Goal: Information Seeking & Learning: Learn about a topic

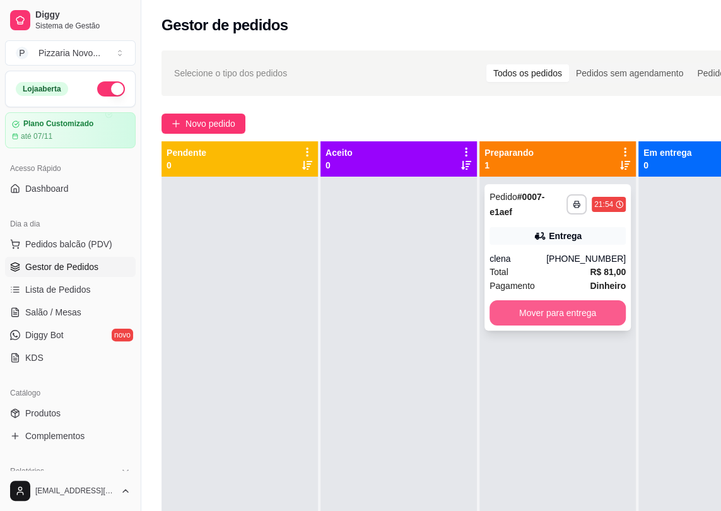
click at [573, 311] on button "Mover para entrega" at bounding box center [558, 312] width 136 height 25
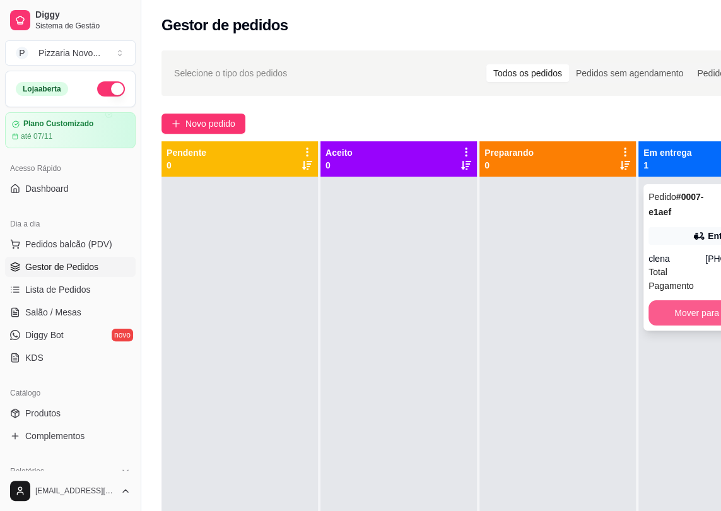
click at [696, 314] on button "Mover para finalizado" at bounding box center [717, 312] width 136 height 25
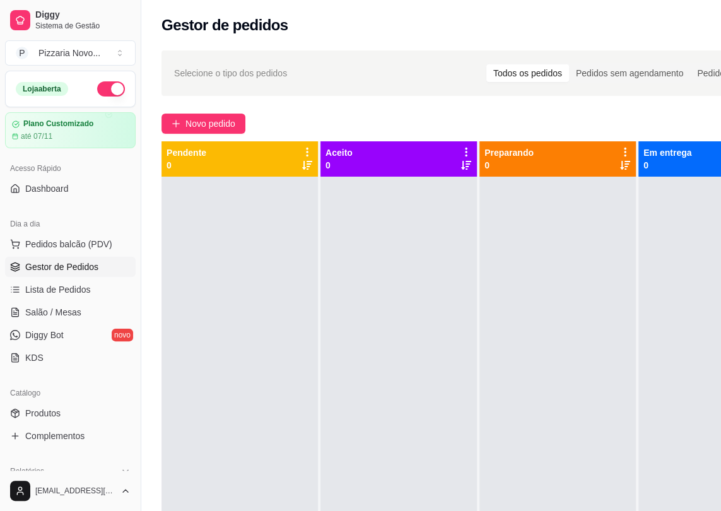
click at [103, 88] on button "button" at bounding box center [111, 88] width 28 height 15
click at [52, 287] on span "Lista de Pedidos" at bounding box center [58, 289] width 66 height 13
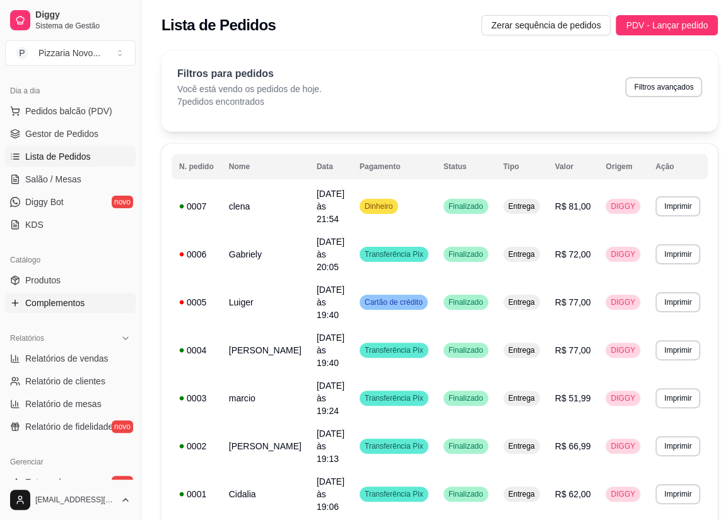
scroll to position [172, 0]
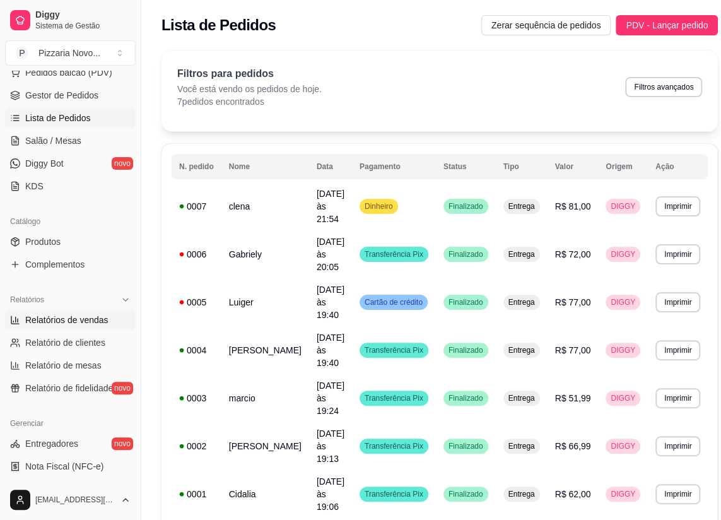
click at [44, 322] on span "Relatórios de vendas" at bounding box center [66, 320] width 83 height 13
select select "ALL"
select select "0"
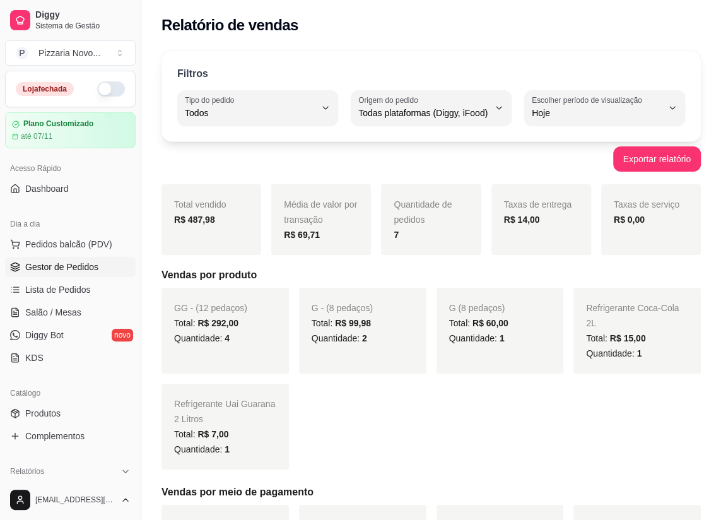
click at [84, 270] on span "Gestor de Pedidos" at bounding box center [61, 267] width 73 height 13
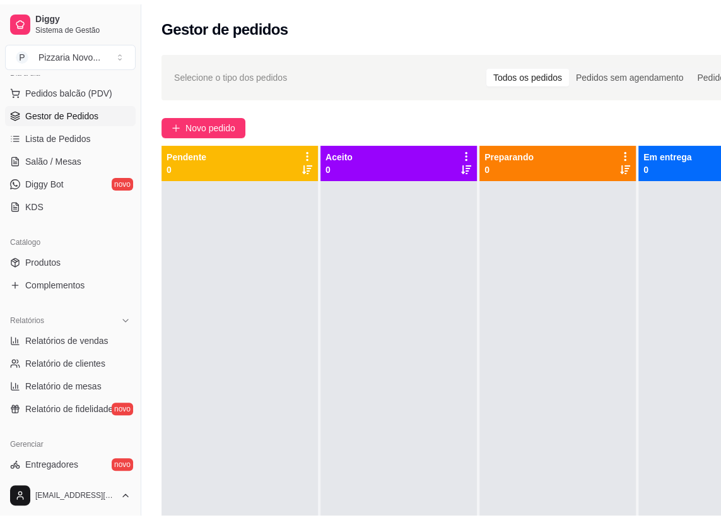
scroll to position [172, 0]
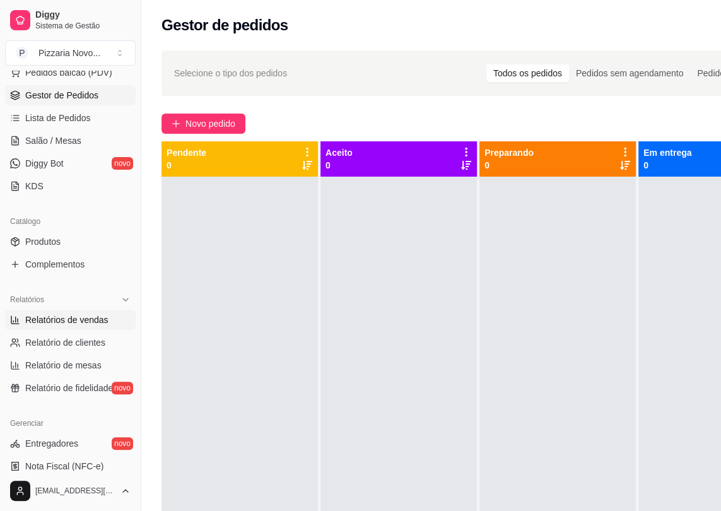
click at [83, 322] on span "Relatórios de vendas" at bounding box center [66, 320] width 83 height 13
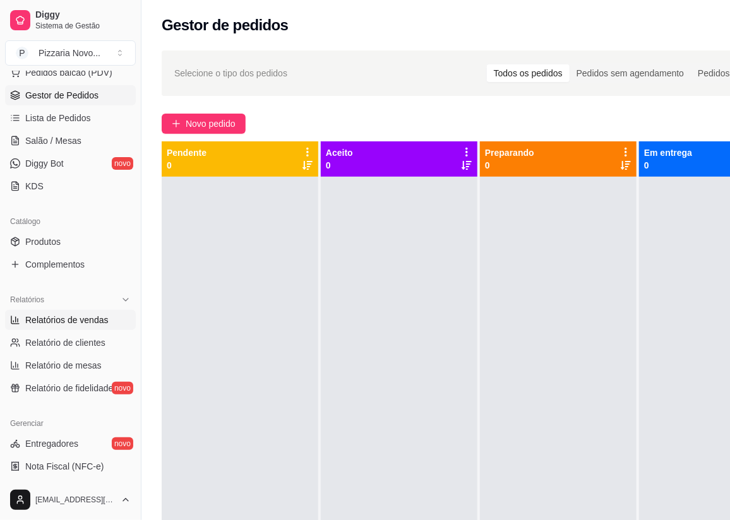
select select "ALL"
select select "0"
